Goal: Task Accomplishment & Management: Manage account settings

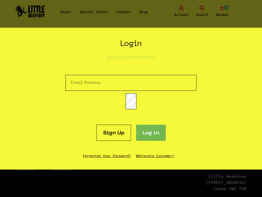
scroll to position [853, 0]
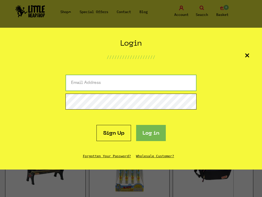
click at [131, 83] on input "email" at bounding box center [131, 82] width 131 height 16
type input "[EMAIL_ADDRESS][DOMAIN_NAME]"
click at [136, 125] on button "Log in" at bounding box center [151, 133] width 30 height 16
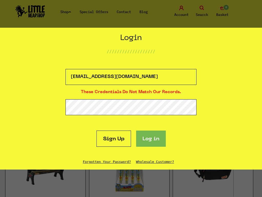
scroll to position [1187, 0]
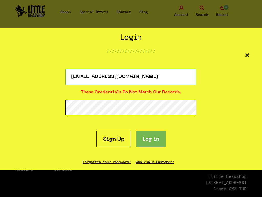
click at [131, 77] on input "[EMAIL_ADDRESS][DOMAIN_NAME]" at bounding box center [131, 77] width 131 height 16
type input "t"
type input "[EMAIL_ADDRESS][DOMAIN_NAME]"
click at [136, 131] on button "Log in" at bounding box center [151, 139] width 30 height 16
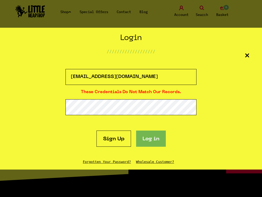
scroll to position [1187, 0]
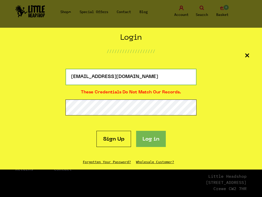
click at [131, 77] on input "maximus5@projectmy.net" at bounding box center [131, 77] width 131 height 16
type input "t"
type input "maximus5@projectmy.net"
click at [136, 131] on button "Log in" at bounding box center [151, 139] width 30 height 16
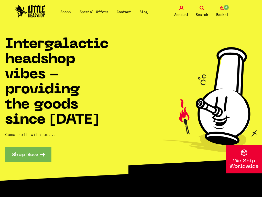
scroll to position [1187, 0]
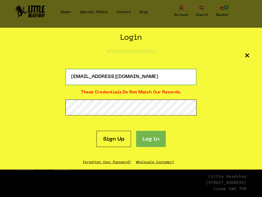
click at [131, 77] on input "maximus5@projectmy.net" at bounding box center [131, 77] width 131 height 16
type input "t"
type input "hugolehmann92@outlook.com"
click at [136, 131] on button "Log in" at bounding box center [151, 139] width 30 height 16
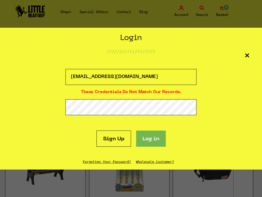
scroll to position [1187, 0]
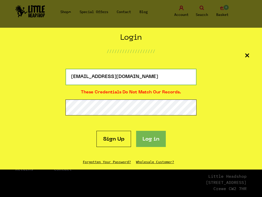
click at [131, 77] on input "hugolehmann92@outlook.com" at bounding box center [131, 77] width 131 height 16
type input "k.com"
type input "[EMAIL_ADDRESS][DOMAIN_NAME]"
click at [136, 131] on button "Log in" at bounding box center [151, 139] width 30 height 16
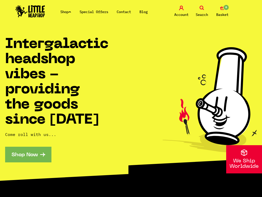
scroll to position [1187, 0]
